Goal: Task Accomplishment & Management: Complete application form

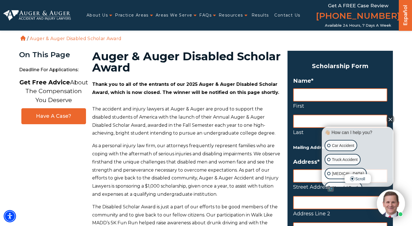
click at [391, 120] on button "Close Intaker Chat Widget" at bounding box center [390, 119] width 8 height 8
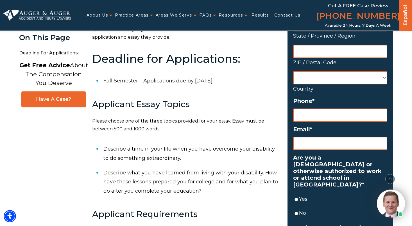
scroll to position [234, 0]
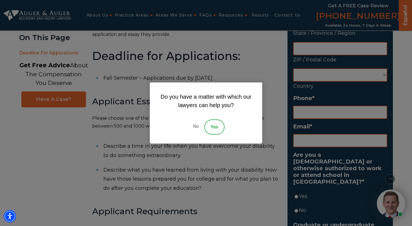
click at [198, 126] on link "No" at bounding box center [195, 127] width 17 height 15
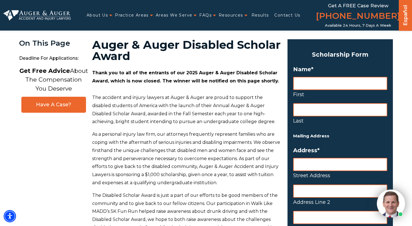
scroll to position [0, 0]
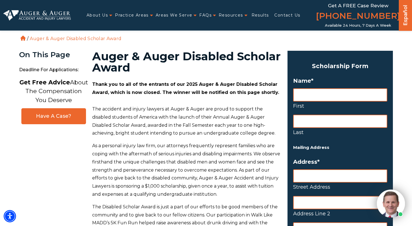
click at [326, 99] on input "First" at bounding box center [340, 94] width 94 height 13
type input "Callie"
type input "Nunley"
type input "233"
click at [285, 16] on link "Contact Us" at bounding box center [287, 16] width 26 height 12
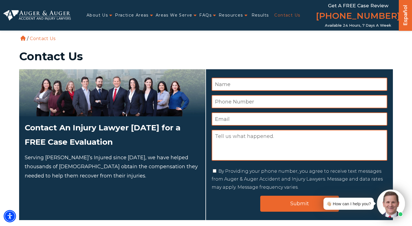
click at [266, 87] on input "Name *" at bounding box center [300, 84] width 176 height 13
click at [268, 85] on input "[PERSON_NAME]" at bounding box center [300, 84] width 176 height 13
type input "Callie Nunley"
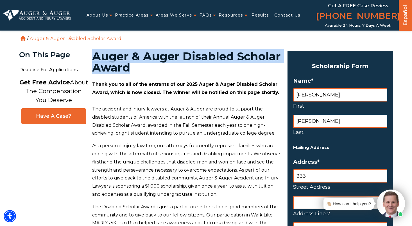
drag, startPoint x: 94, startPoint y: 54, endPoint x: 212, endPoint y: 70, distance: 119.6
click at [212, 70] on h1 "Auger & Auger Disabled Scholar Award" at bounding box center [186, 62] width 188 height 22
copy h1 "Auger & Auger Disabled Scholar Award"
click at [279, 15] on link "Contact Us" at bounding box center [287, 16] width 26 height 12
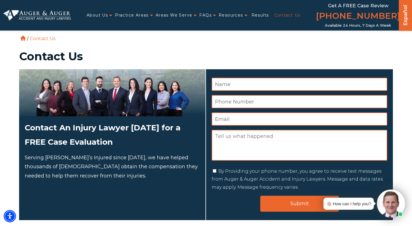
click at [238, 84] on input "Name *" at bounding box center [300, 84] width 176 height 13
type input "Callie Nunley"
type input "c"
type input "v"
type input "calliebhs2026@gmail.com"
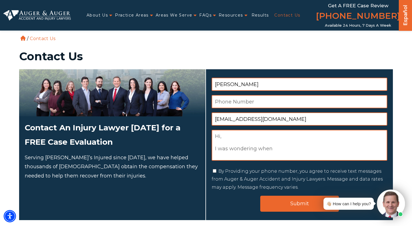
paste textarea "Auger & Auger Disabled Scholar Award"
click at [273, 148] on textarea "Hi, I was wondering when Auger & Auger Disabled Scholar Award" at bounding box center [300, 145] width 176 height 31
click at [383, 149] on textarea "Hi, I was wondering when theAuger & Auger Disabled Scholar Award" at bounding box center [300, 145] width 176 height 31
click at [322, 146] on textarea "Hi, I was wondering when the Auger & Auger Disabled Scholar Award would be open…" at bounding box center [300, 145] width 176 height 31
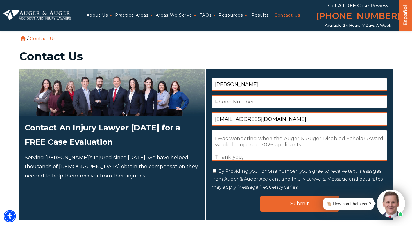
scroll to position [16, 0]
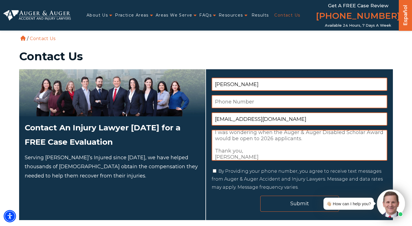
type textarea "Hi, I was wondering when the Auger & Auger Disabled Scholar Award would be open…"
click at [296, 198] on input "Submit" at bounding box center [299, 204] width 79 height 16
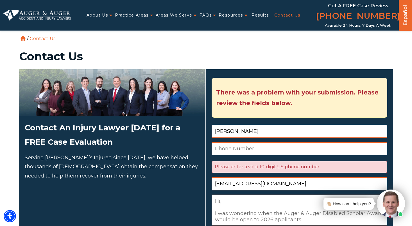
scroll to position [50, 0]
